Goal: Task Accomplishment & Management: Use online tool/utility

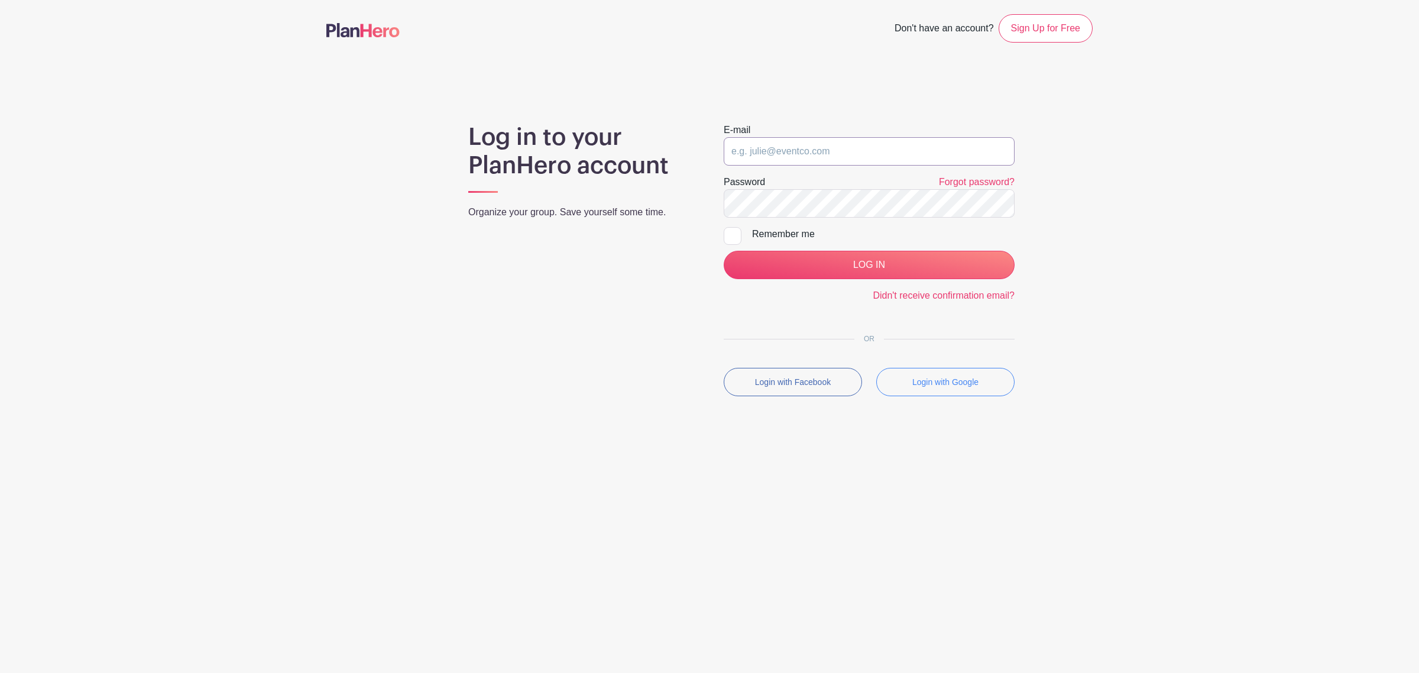
click at [818, 158] on input "email" at bounding box center [869, 151] width 291 height 28
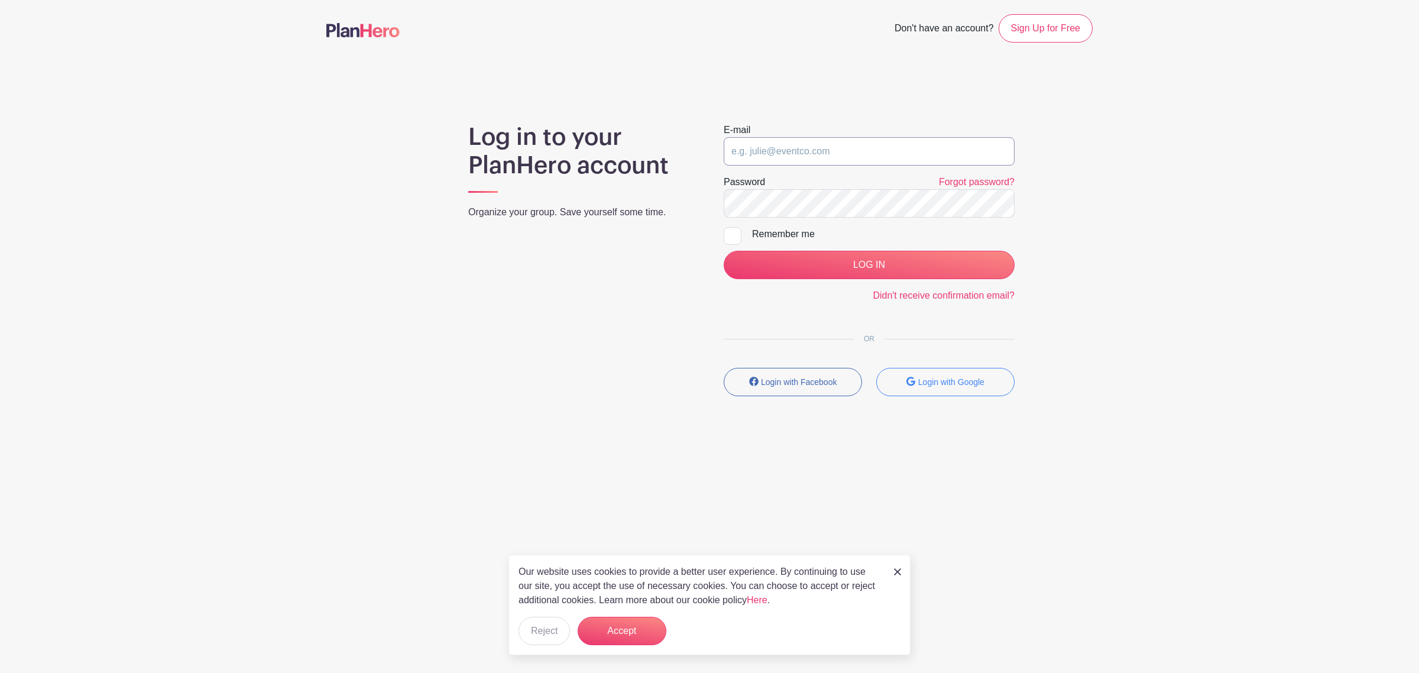
drag, startPoint x: 856, startPoint y: 160, endPoint x: 856, endPoint y: 154, distance: 6.5
click at [856, 160] on input "email" at bounding box center [869, 151] width 291 height 28
type input "k"
type input "life@chewy.com"
click at [724, 251] on input "LOG IN" at bounding box center [869, 265] width 291 height 28
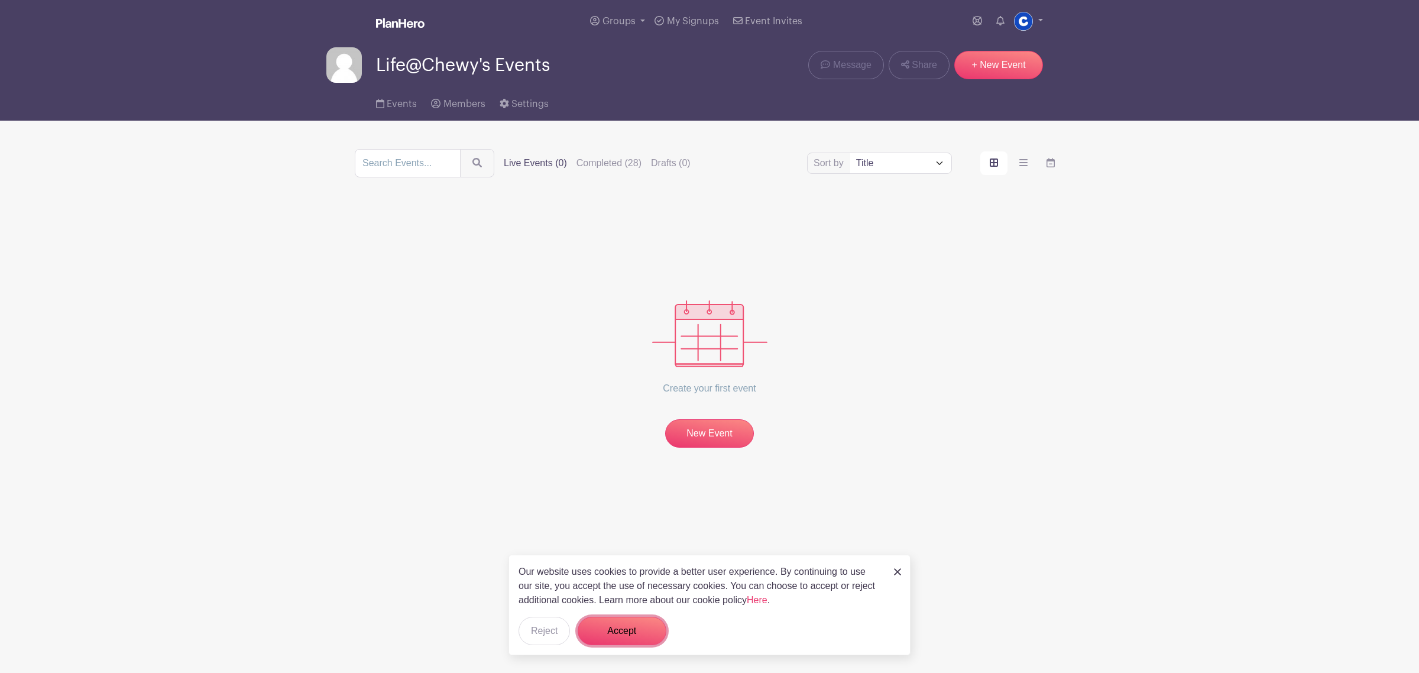
drag, startPoint x: 611, startPoint y: 636, endPoint x: 655, endPoint y: 600, distance: 56.8
click at [612, 636] on button "Accept" at bounding box center [622, 631] width 89 height 28
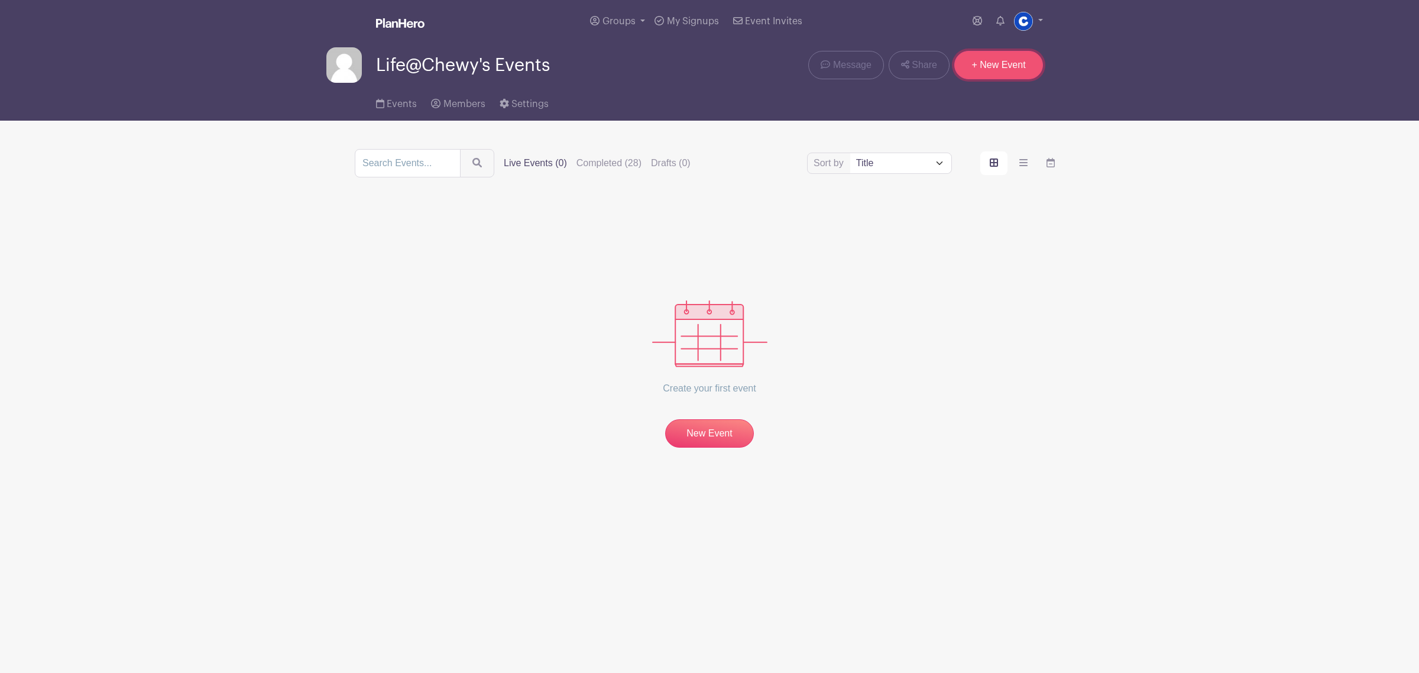
click at [1009, 61] on link "+ New Event" at bounding box center [998, 65] width 89 height 28
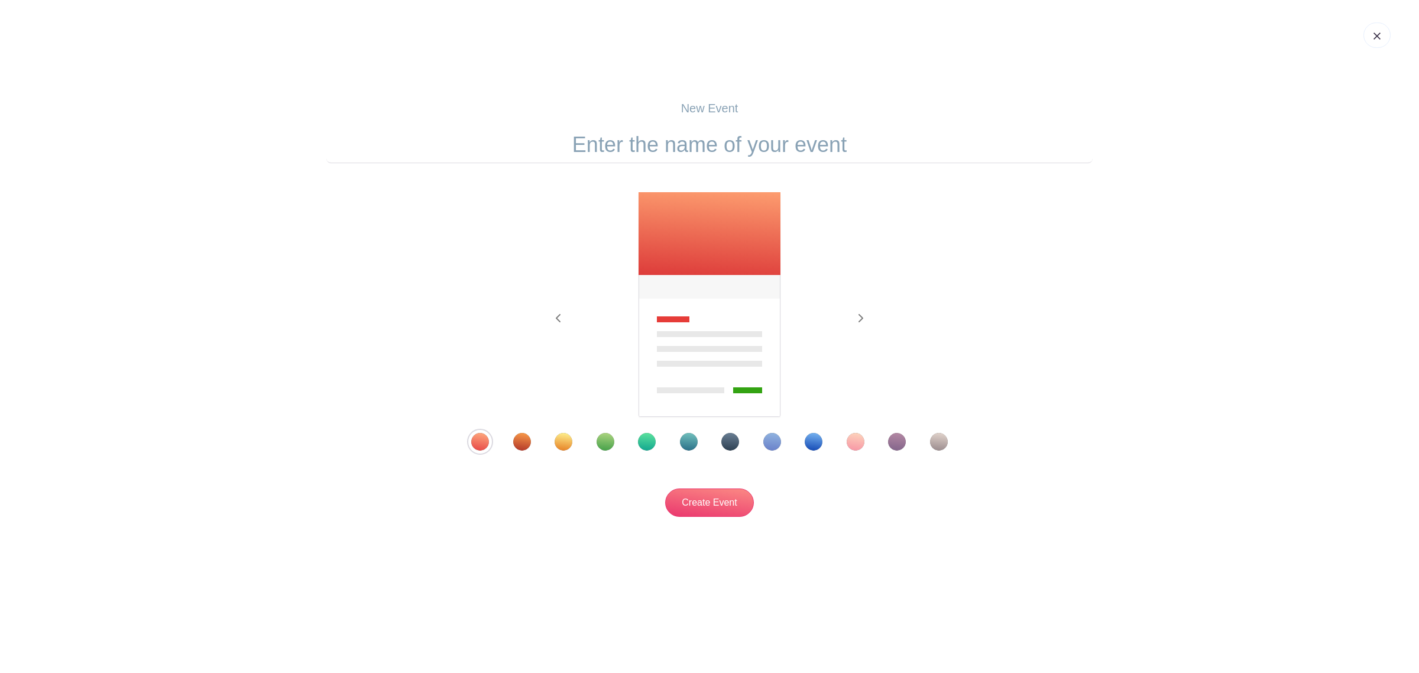
click at [808, 442] on div "Template 9" at bounding box center [814, 442] width 18 height 18
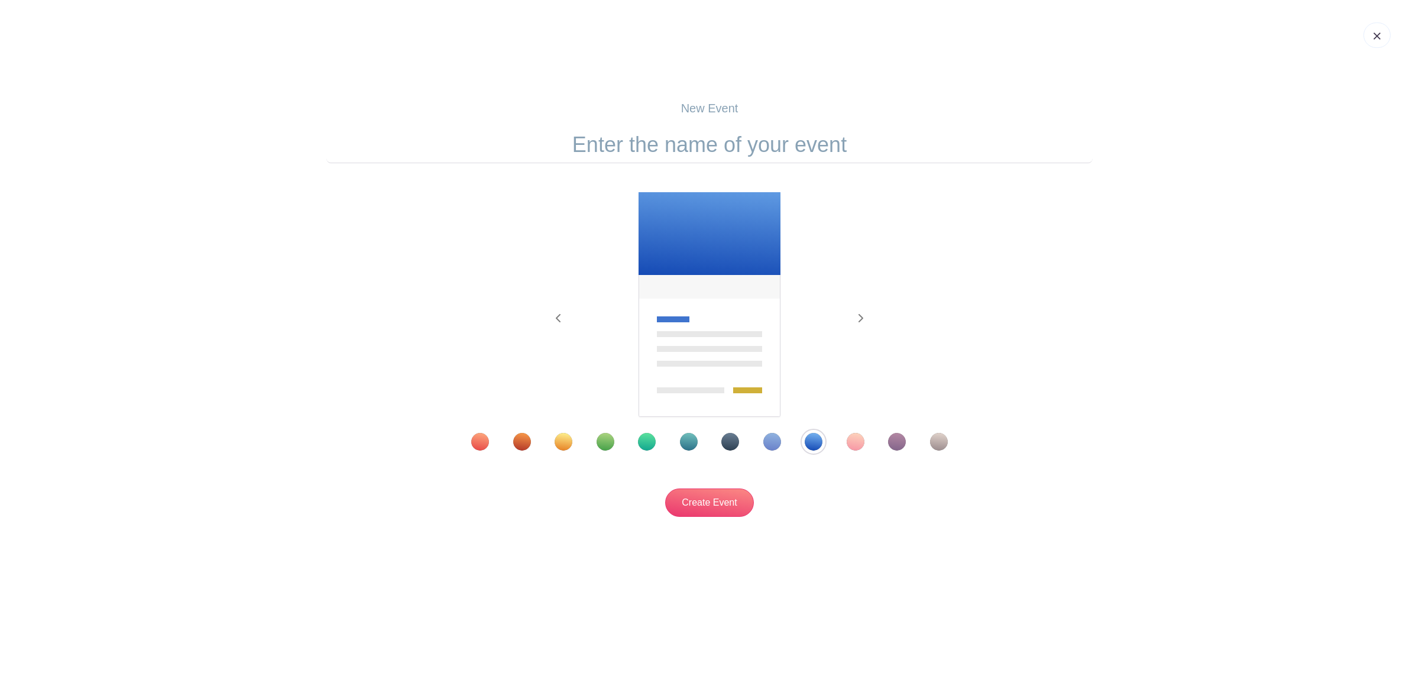
click at [781, 445] on div at bounding box center [709, 442] width 536 height 18
click at [766, 445] on div "Template 8" at bounding box center [772, 442] width 18 height 18
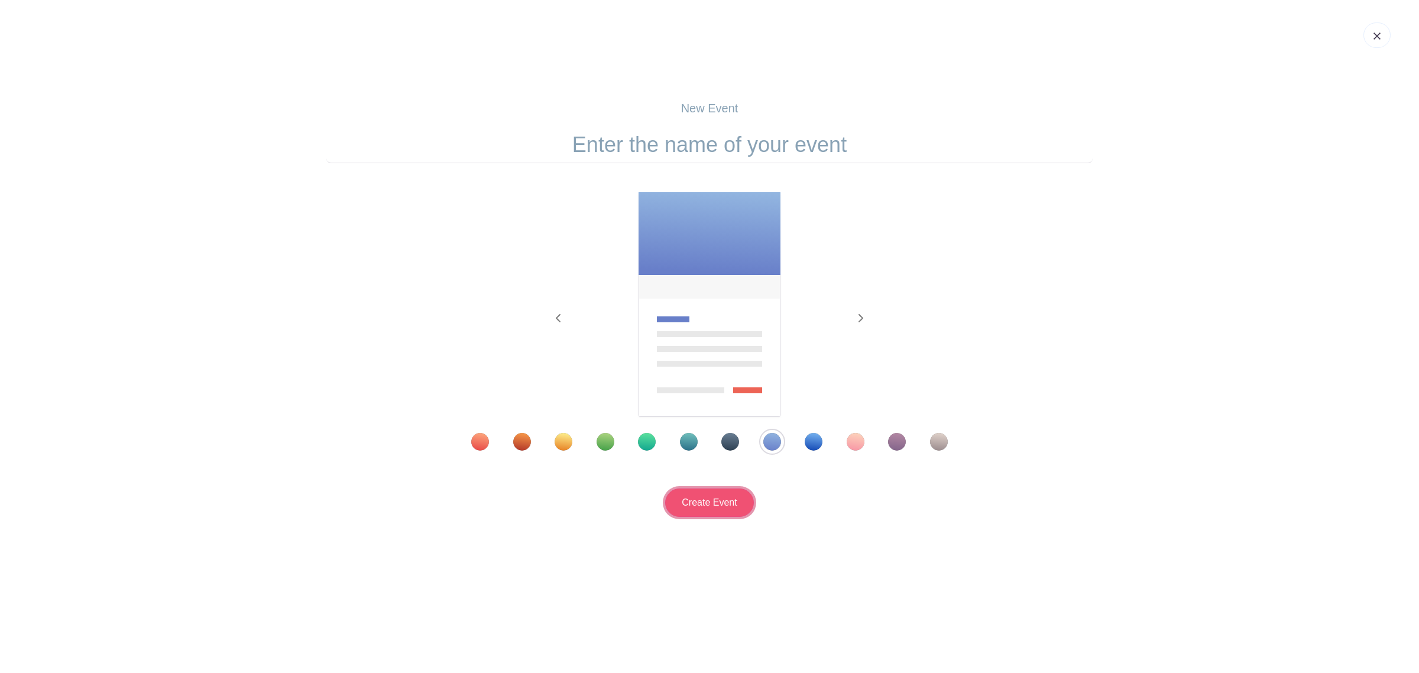
click at [737, 497] on input "Create Event" at bounding box center [709, 502] width 89 height 28
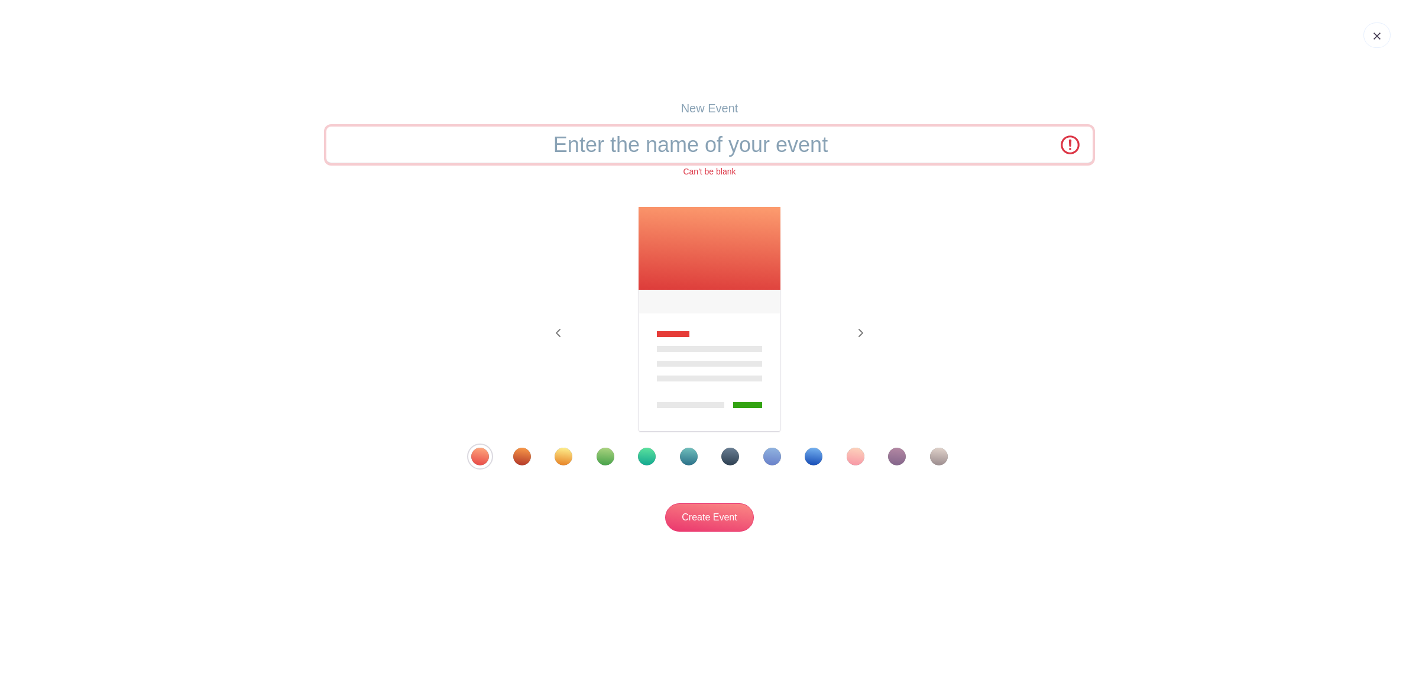
click at [695, 145] on input "text" at bounding box center [709, 145] width 766 height 37
type input "Chewy Claus Workshops 2025"
click at [770, 461] on div "Template 8" at bounding box center [772, 457] width 18 height 18
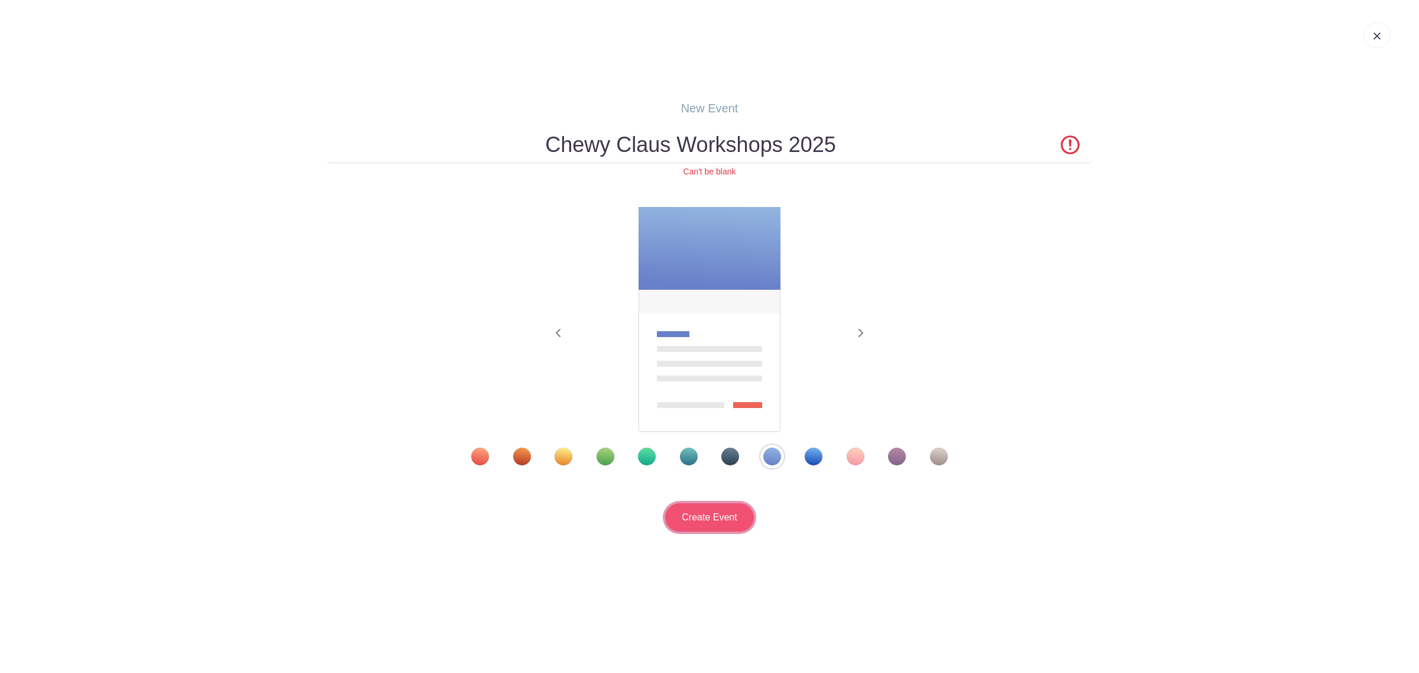
click at [703, 524] on input "Create Event" at bounding box center [709, 517] width 89 height 28
